Goal: Obtain resource: Download file/media

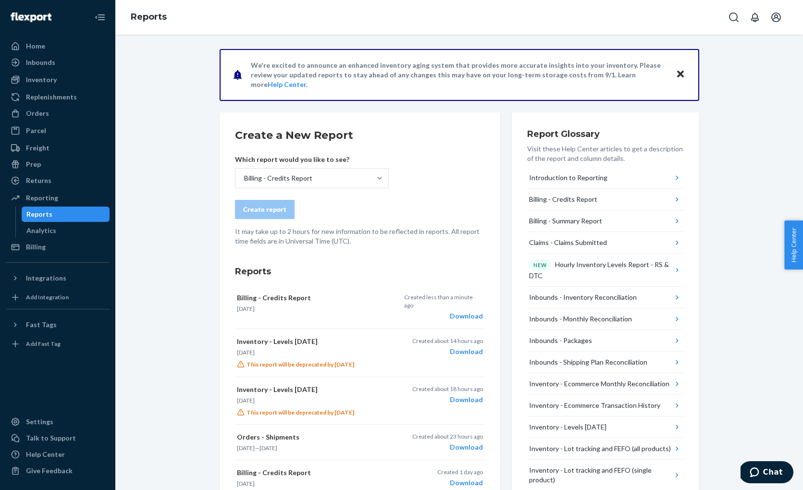
click at [48, 214] on div "Reports" at bounding box center [39, 215] width 26 height 10
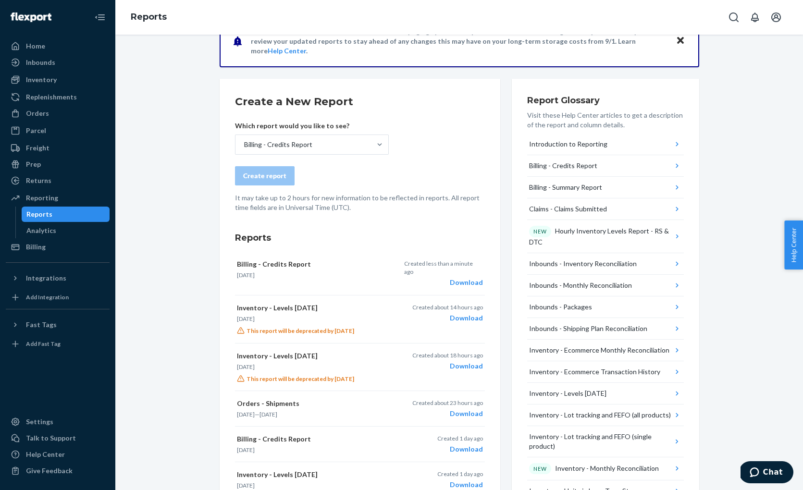
scroll to position [47, 0]
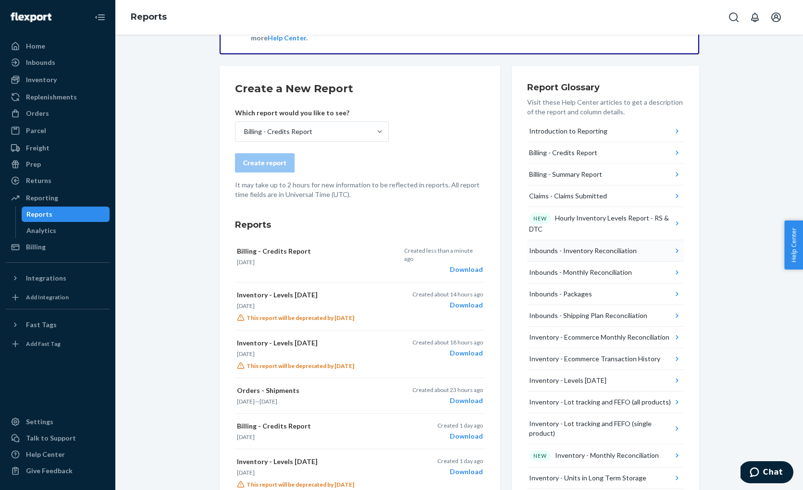
click at [673, 250] on icon "button" at bounding box center [678, 251] width 10 height 10
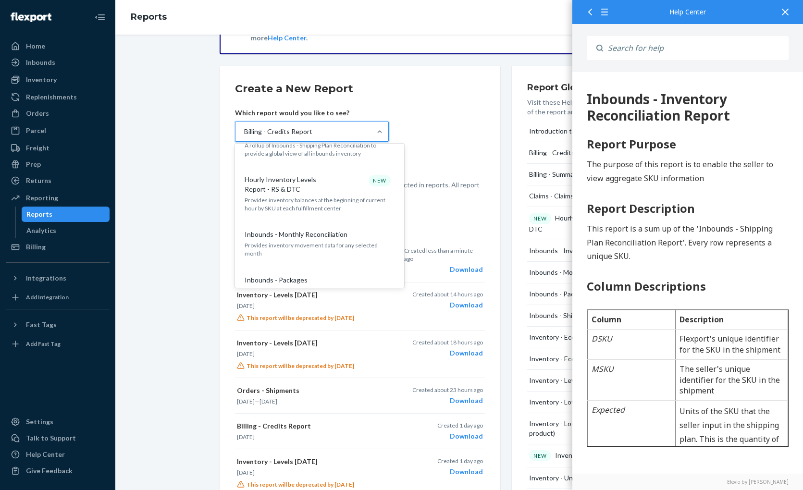
scroll to position [196, 0]
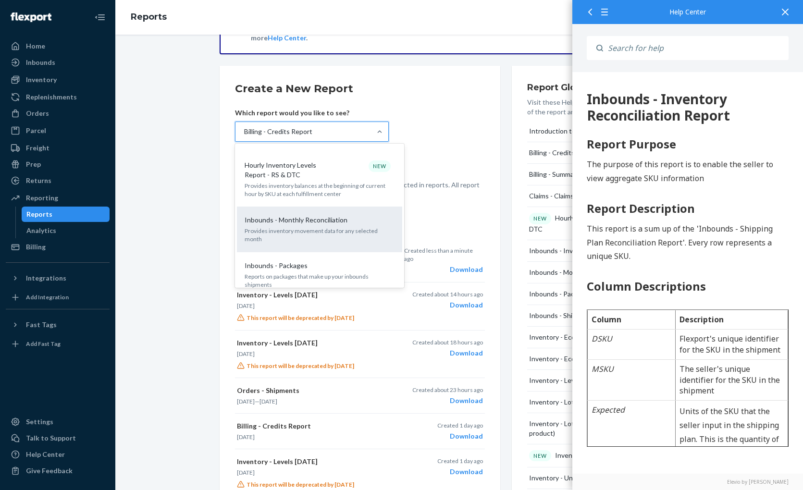
click at [358, 225] on div "Inbounds - Monthly Reconciliation" at bounding box center [318, 220] width 154 height 10
click at [244, 137] on input "option Billing - Credits Report, selected. option Inbounds - Monthly Reconcilia…" at bounding box center [243, 132] width 1 height 10
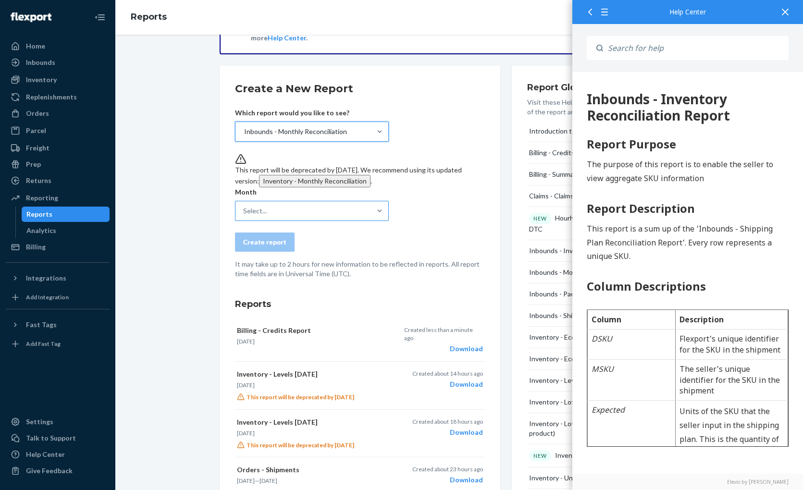
click at [358, 221] on div "Select..." at bounding box center [304, 210] width 136 height 19
click at [244, 216] on input "Select..." at bounding box center [243, 211] width 1 height 10
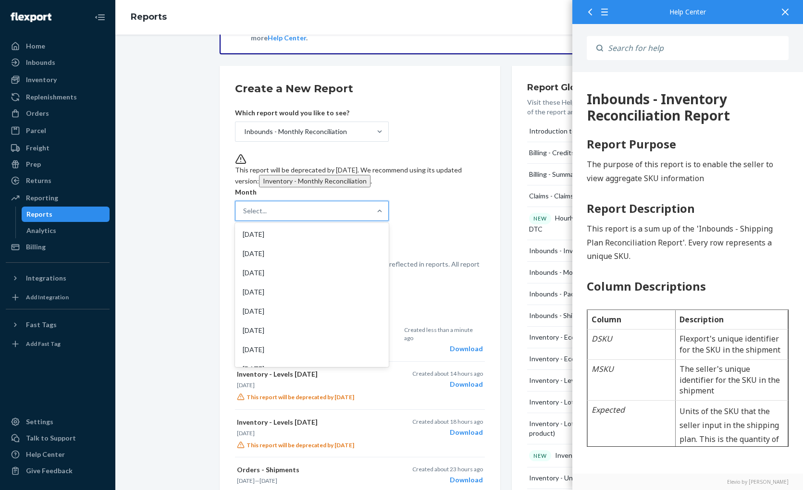
click at [434, 223] on form "Create a New Report Which report would you like to see? Inbounds - Monthly Reco…" at bounding box center [360, 180] width 250 height 198
click at [334, 244] on div "[DATE]" at bounding box center [312, 234] width 150 height 19
click at [244, 216] on input "option [DATE] focused, 1 of 55. 55 results available. Use Up and Down to choose…" at bounding box center [243, 211] width 1 height 10
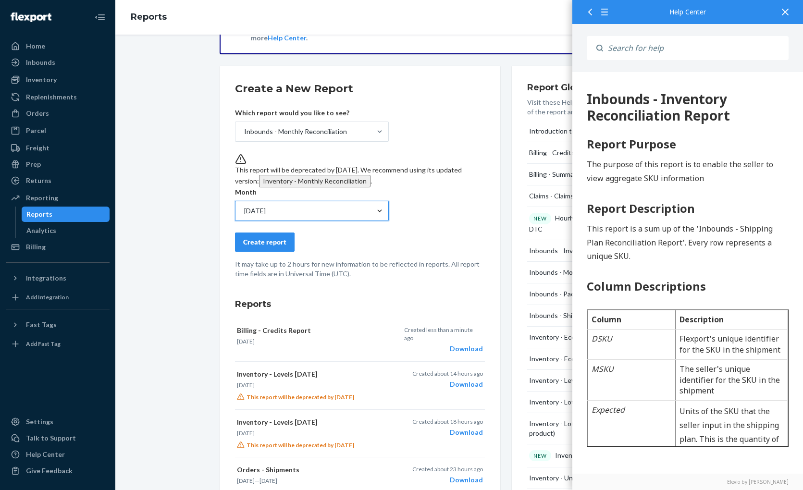
click at [265, 247] on div "Create report" at bounding box center [264, 243] width 43 height 10
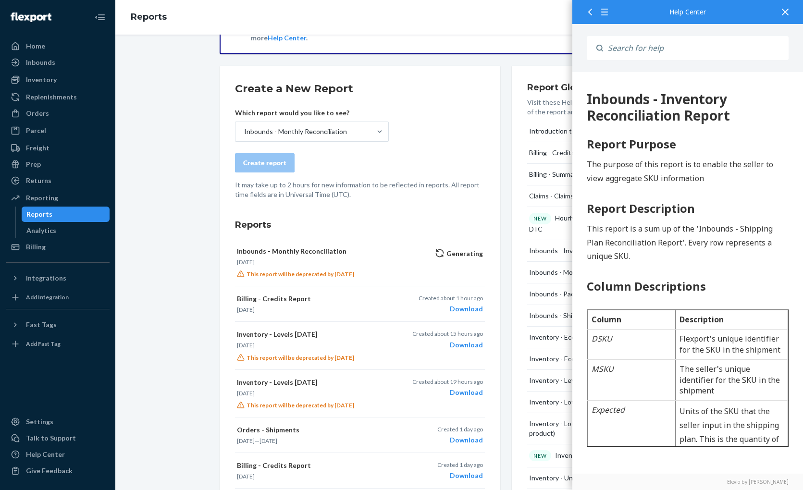
click at [783, 11] on icon at bounding box center [785, 12] width 7 height 7
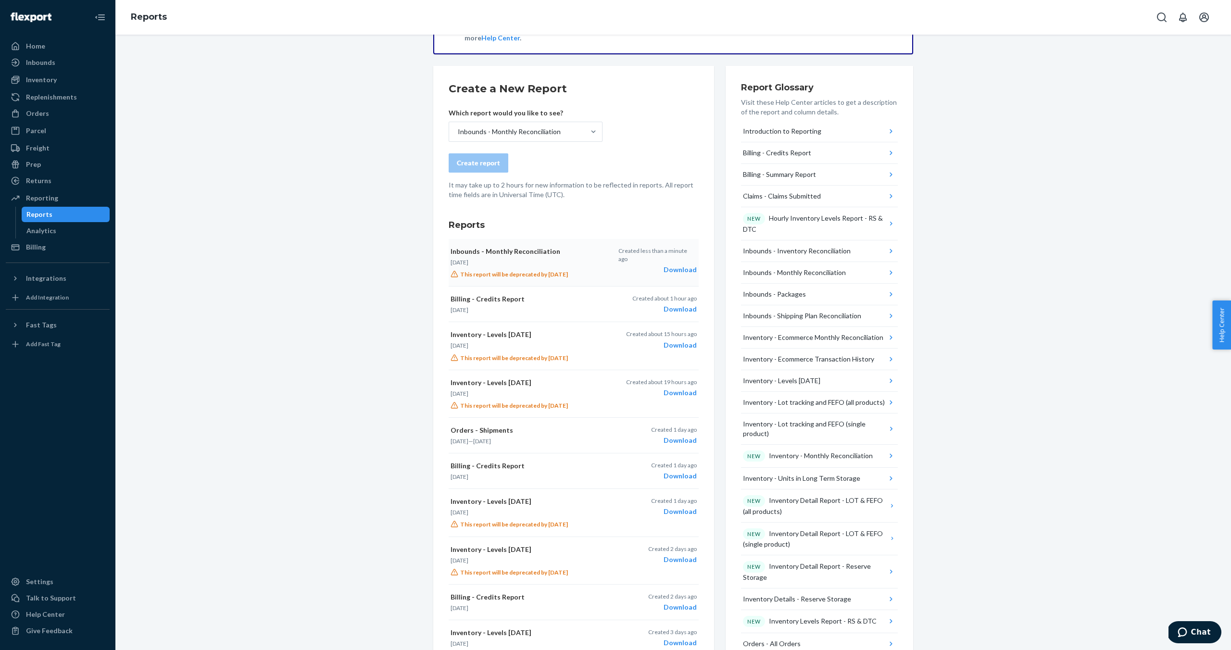
click at [677, 265] on div "Download" at bounding box center [657, 270] width 78 height 10
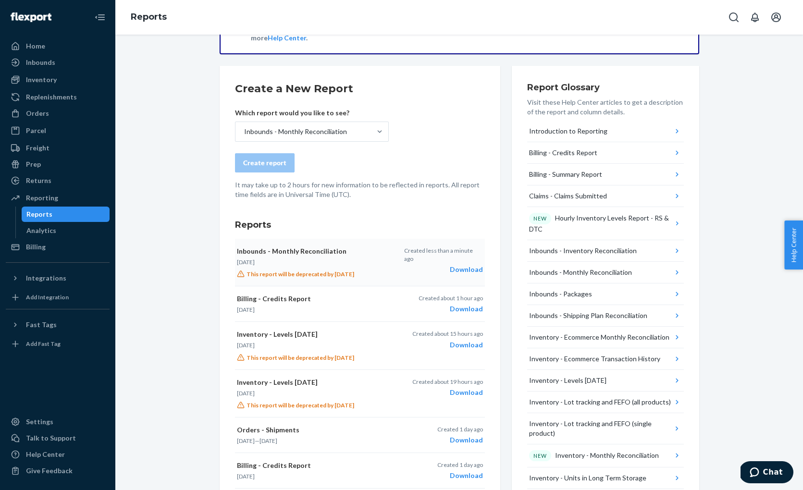
click at [408, 158] on div "Create report" at bounding box center [360, 162] width 250 height 19
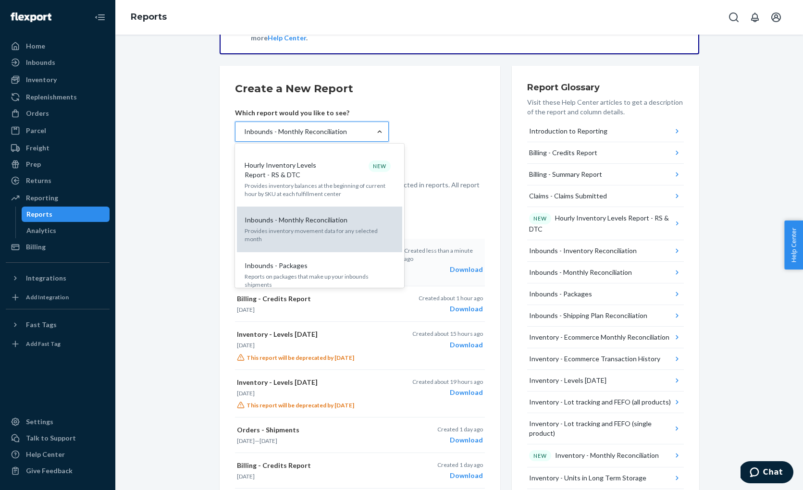
click at [316, 227] on p "Provides inventory movement data for any selected month" at bounding box center [320, 235] width 150 height 16
click at [244, 137] on input "option Inbounds - Monthly Reconciliation, selected. option Inbounds - Monthly R…" at bounding box center [243, 132] width 1 height 10
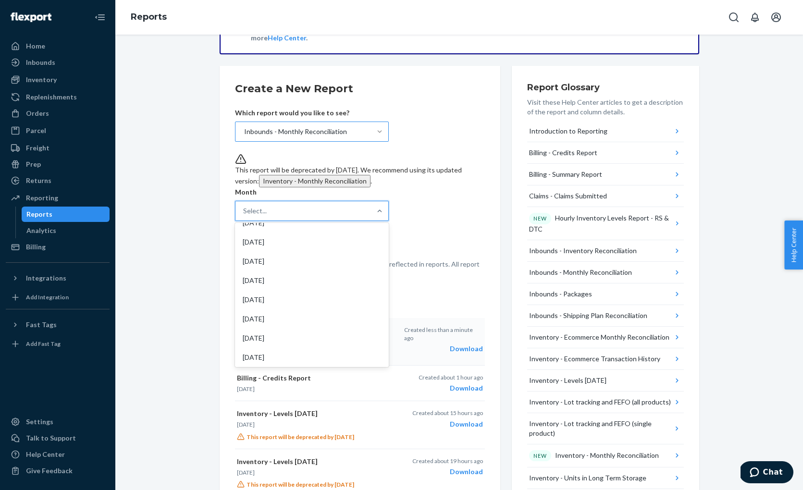
scroll to position [0, 0]
click at [272, 263] on div "[DATE]" at bounding box center [312, 253] width 150 height 19
click at [244, 216] on input "option [DATE] focused, 2 of 55. 55 results available. Use Up and Down to choose…" at bounding box center [243, 211] width 1 height 10
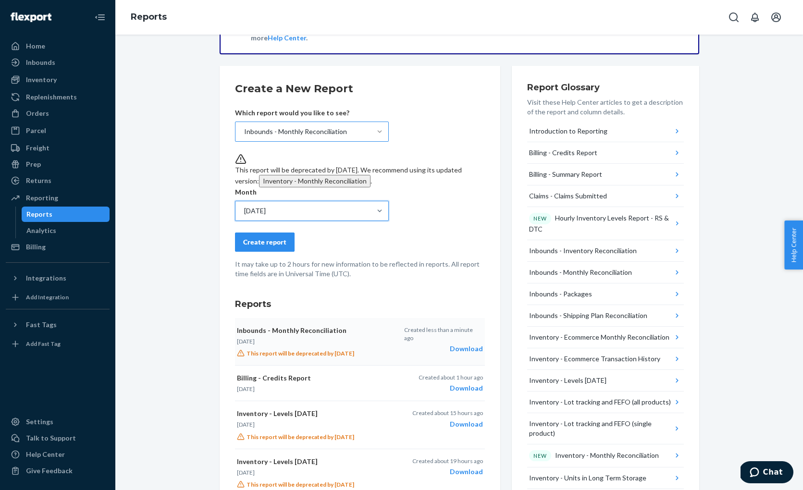
click at [259, 247] on div "Create report" at bounding box center [264, 243] width 43 height 10
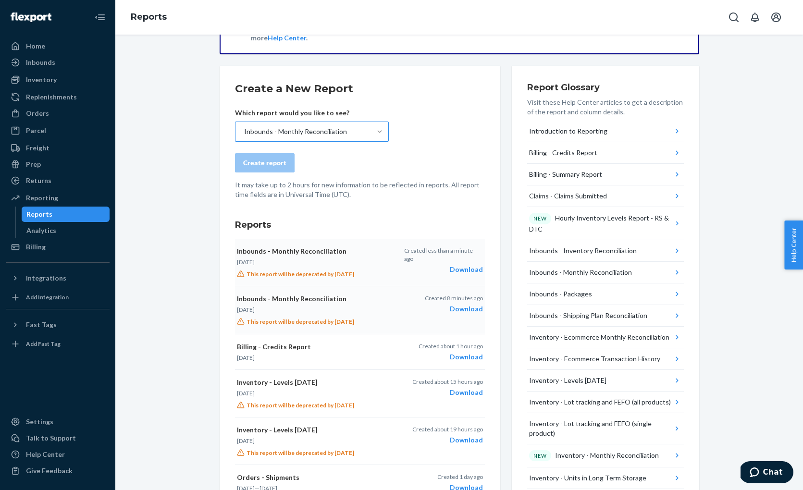
click at [461, 265] on div "Download" at bounding box center [443, 270] width 78 height 10
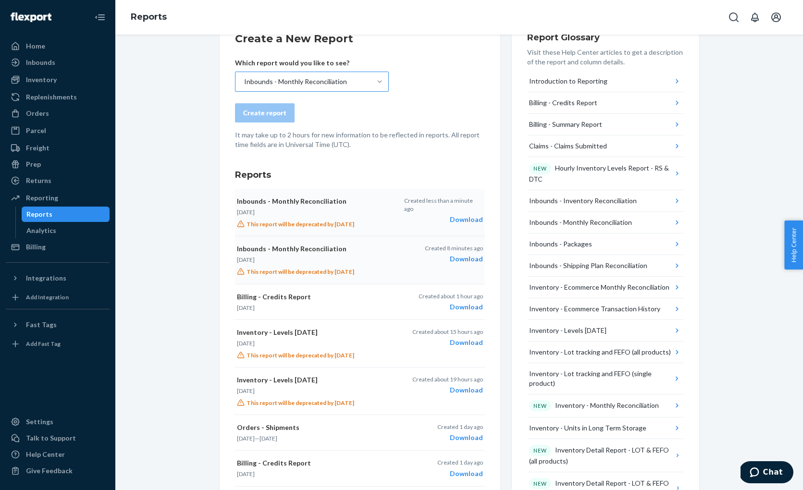
scroll to position [103, 0]
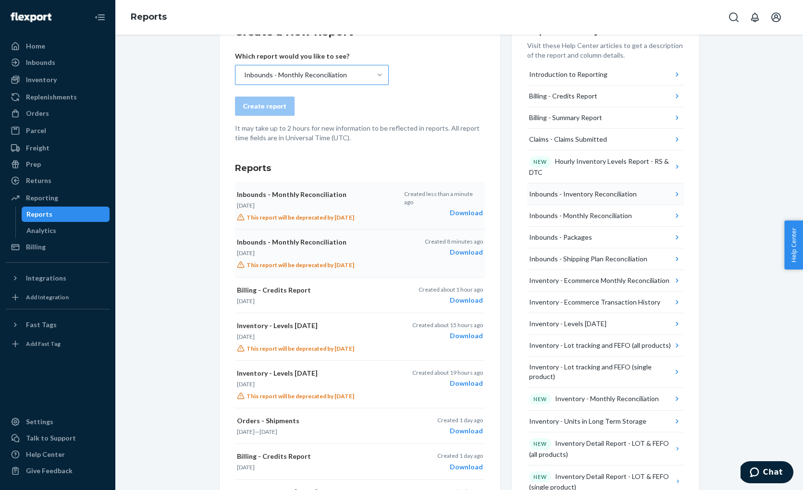
click at [599, 194] on div "Inbounds - Inventory Reconciliation" at bounding box center [583, 194] width 108 height 10
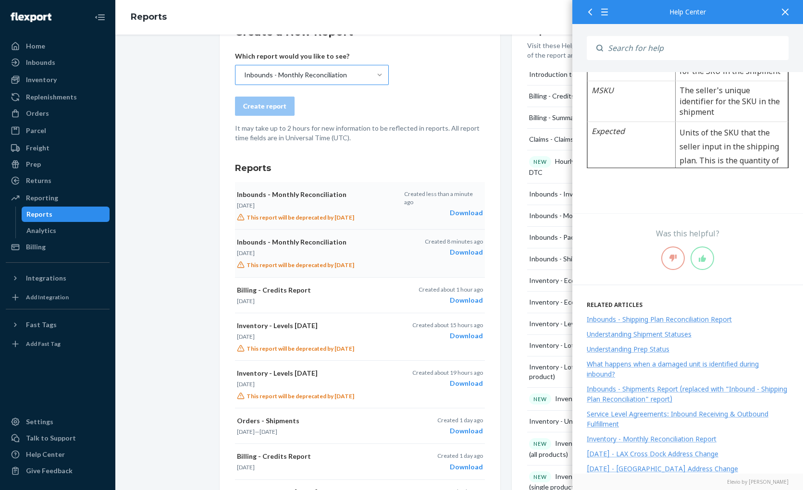
scroll to position [279, 0]
click at [515, 152] on div "Report Glossary Visit these Help Center articles to get a description of the re…" at bounding box center [606, 466] width 188 height 914
click at [785, 13] on icon at bounding box center [785, 12] width 7 height 7
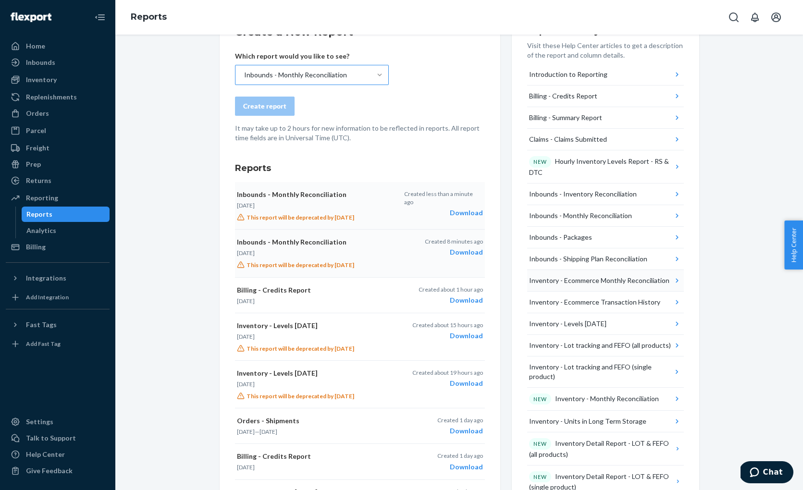
click at [658, 281] on div "Inventory - Ecommerce Monthly Reconciliation" at bounding box center [599, 281] width 140 height 10
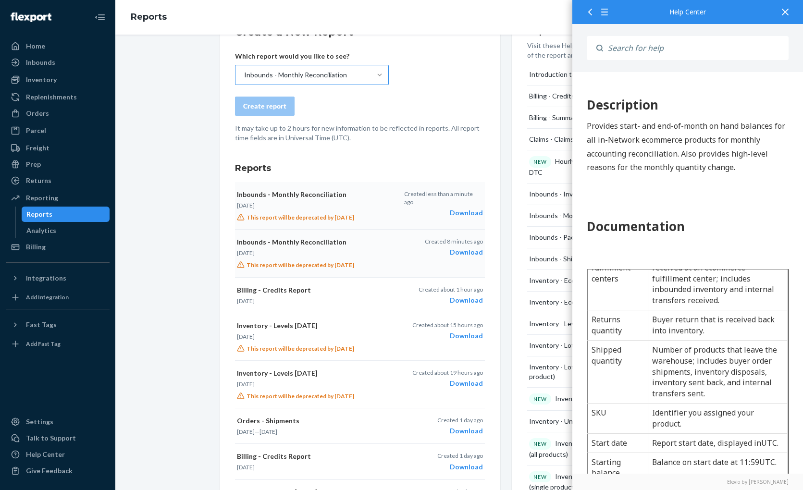
scroll to position [302, 0]
click at [503, 91] on div "Create a New Report Which report would you like to see? Inbounds - Monthly Reco…" at bounding box center [460, 466] width 480 height 914
click at [362, 104] on div "Create report" at bounding box center [360, 106] width 250 height 19
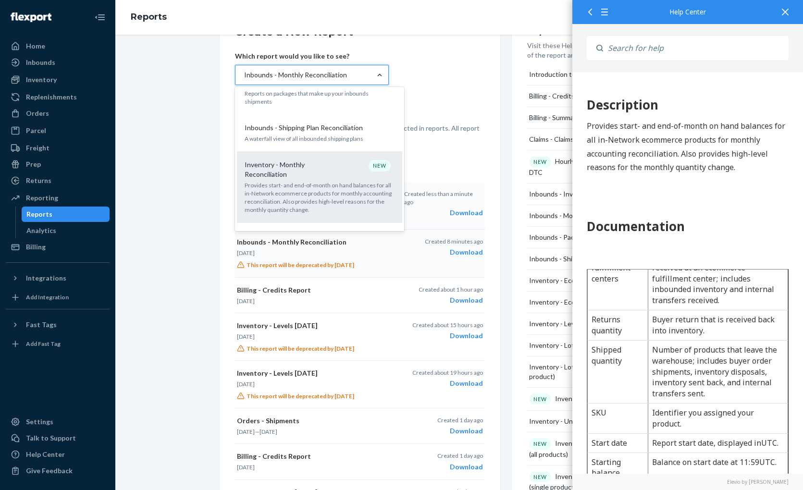
scroll to position [323, 0]
click at [265, 180] on p "Provides start- and end-of-month on hand balances for all in-Network ecommerce …" at bounding box center [320, 196] width 150 height 33
click at [244, 80] on input "option Inbounds - Monthly Reconciliation, selected. option Inventory - Monthly …" at bounding box center [243, 75] width 1 height 10
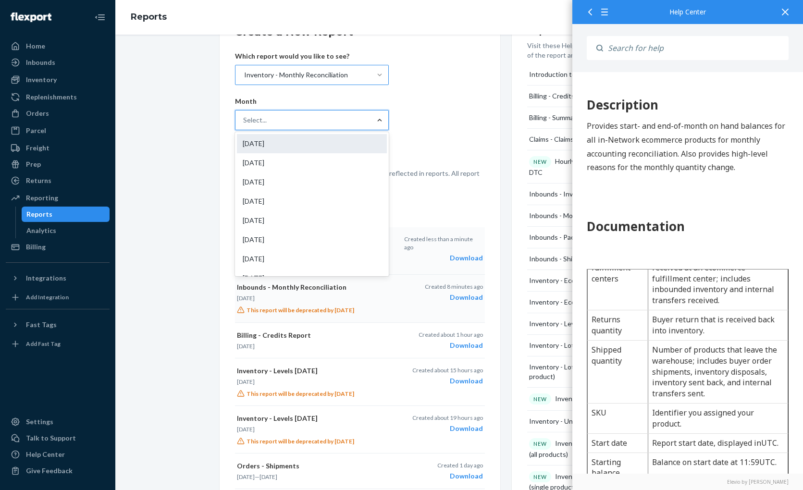
click at [310, 144] on div "[DATE]" at bounding box center [312, 143] width 150 height 19
click at [244, 125] on input "option [DATE] focused, 1 of 19. 19 results available. Use Up and Down to choose…" at bounding box center [243, 120] width 1 height 10
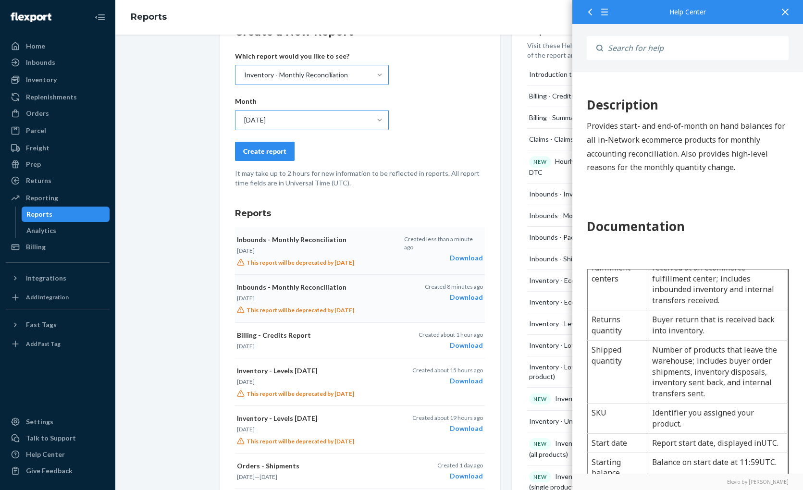
click at [243, 154] on div "Create report" at bounding box center [264, 152] width 43 height 10
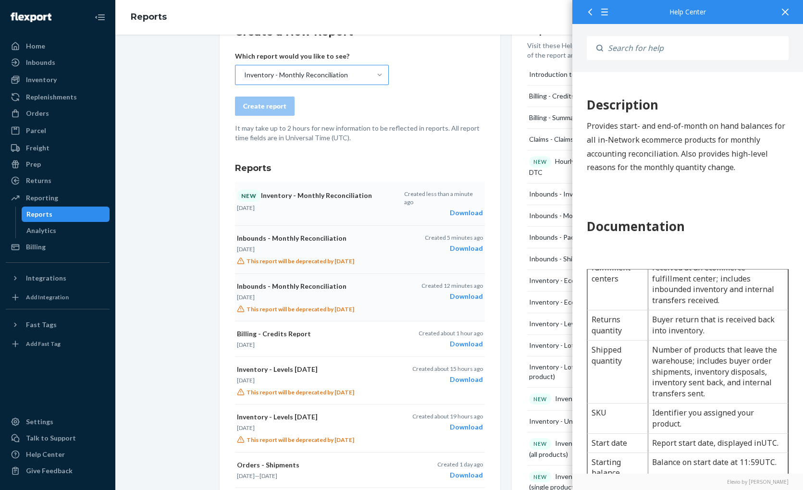
click at [457, 208] on div "Download" at bounding box center [443, 213] width 78 height 10
click at [376, 103] on div "Create report" at bounding box center [360, 106] width 250 height 19
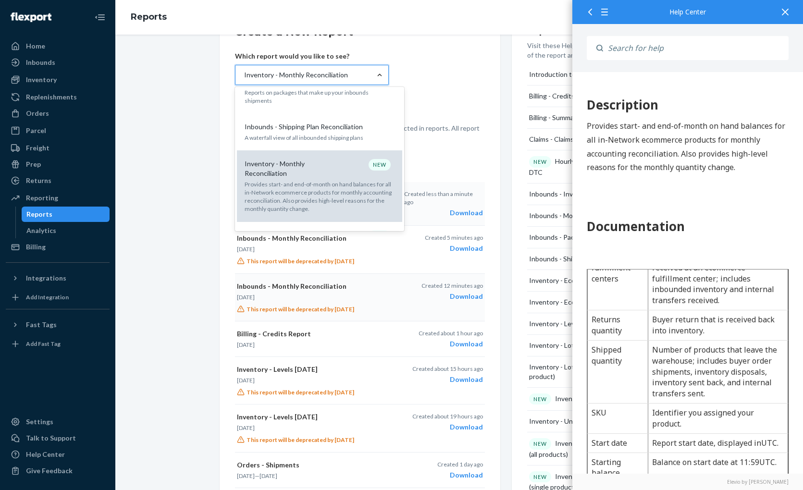
click at [290, 184] on p "Provides start- and end-of-month on hand balances for all in-Network ecommerce …" at bounding box center [320, 196] width 150 height 33
click at [244, 80] on input "option Inventory - Monthly Reconciliation, selected. option Inventory - Monthly…" at bounding box center [243, 75] width 1 height 10
